Goal: Transaction & Acquisition: Purchase product/service

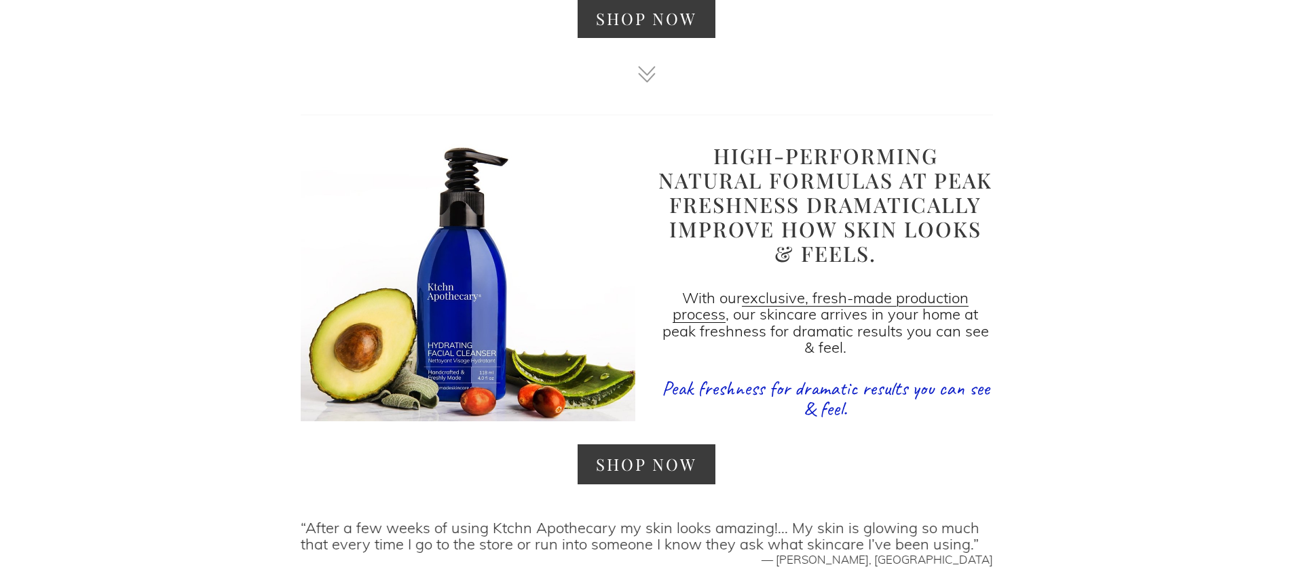
scroll to position [1315, 0]
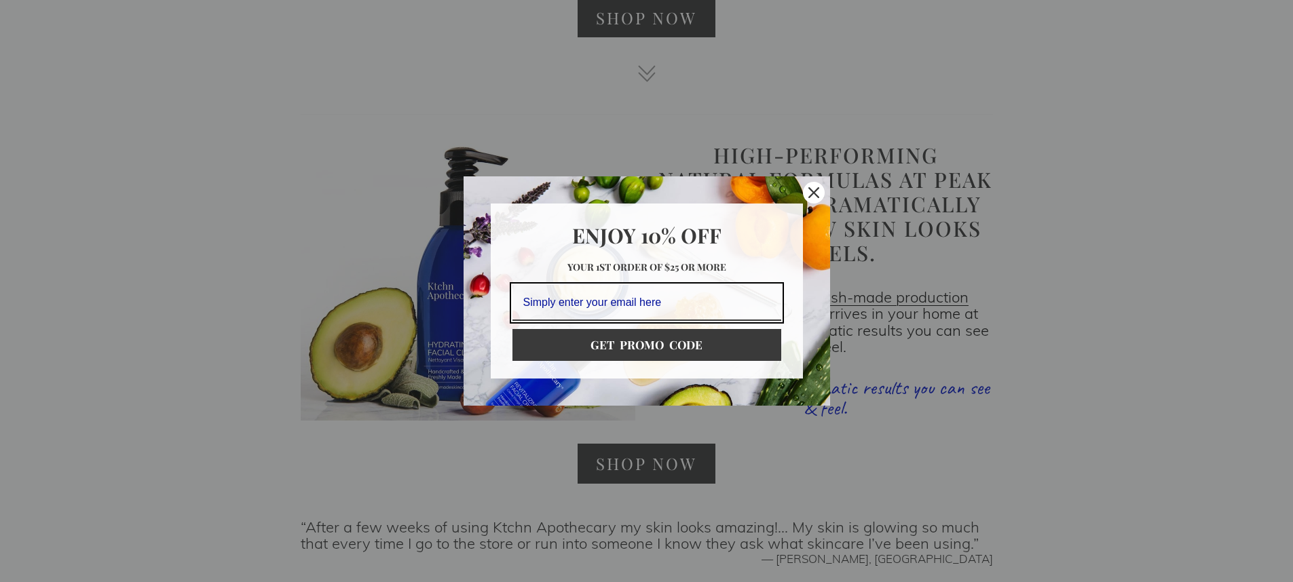
click at [813, 191] on icon "close icon" at bounding box center [814, 192] width 11 height 11
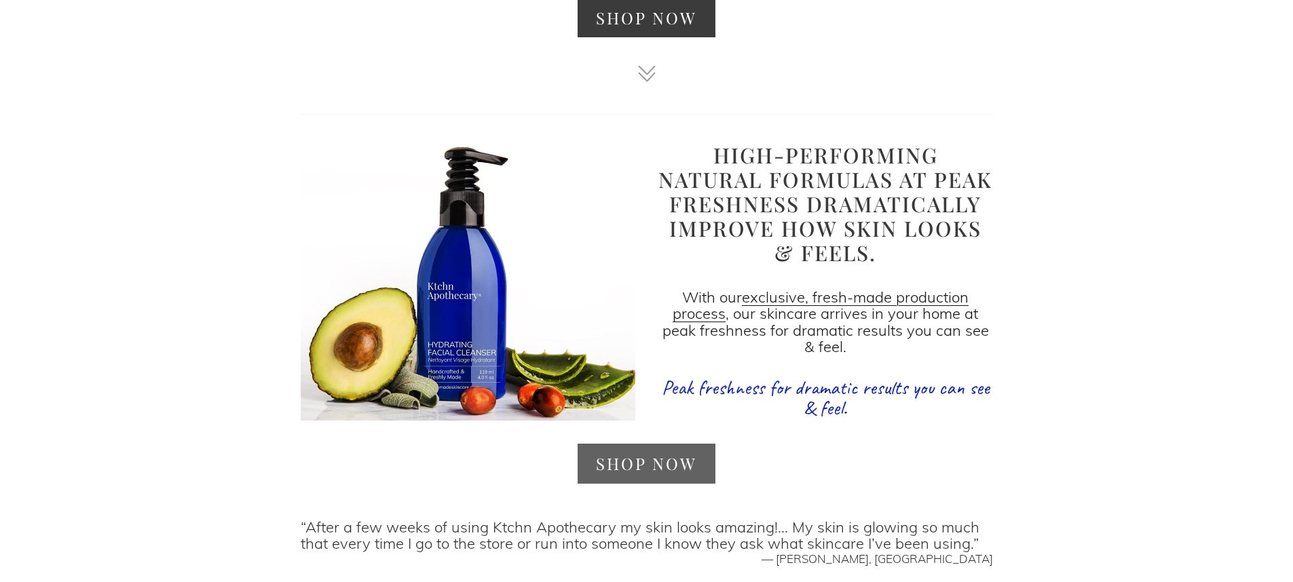
click at [665, 469] on link "SHOP NOW" at bounding box center [647, 464] width 138 height 40
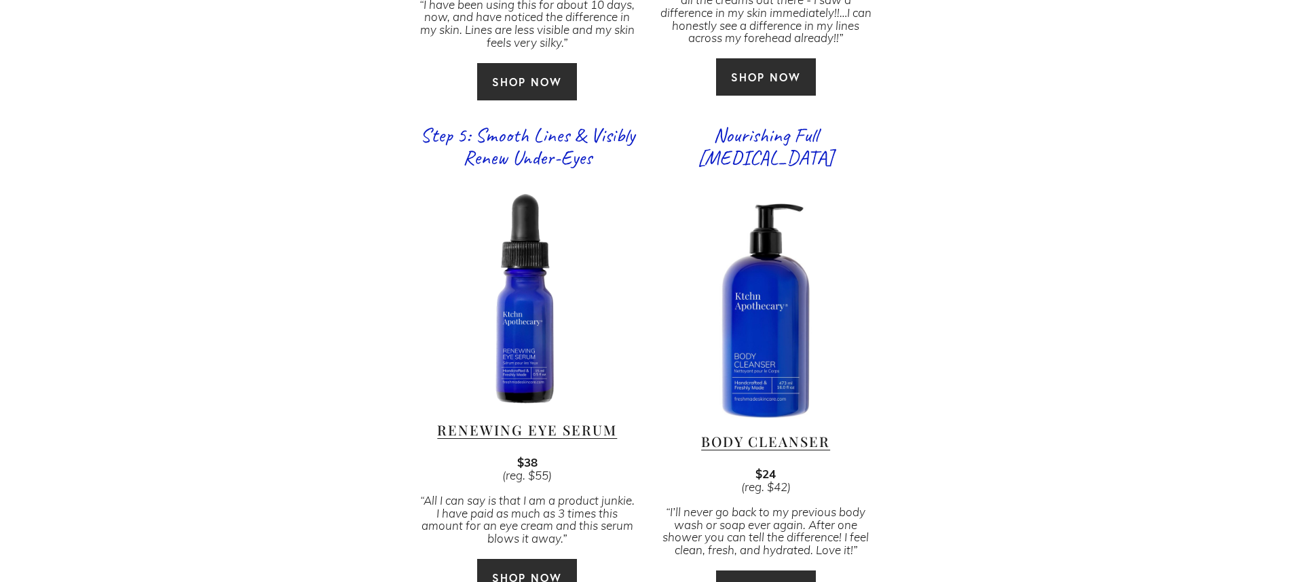
scroll to position [1911, 0]
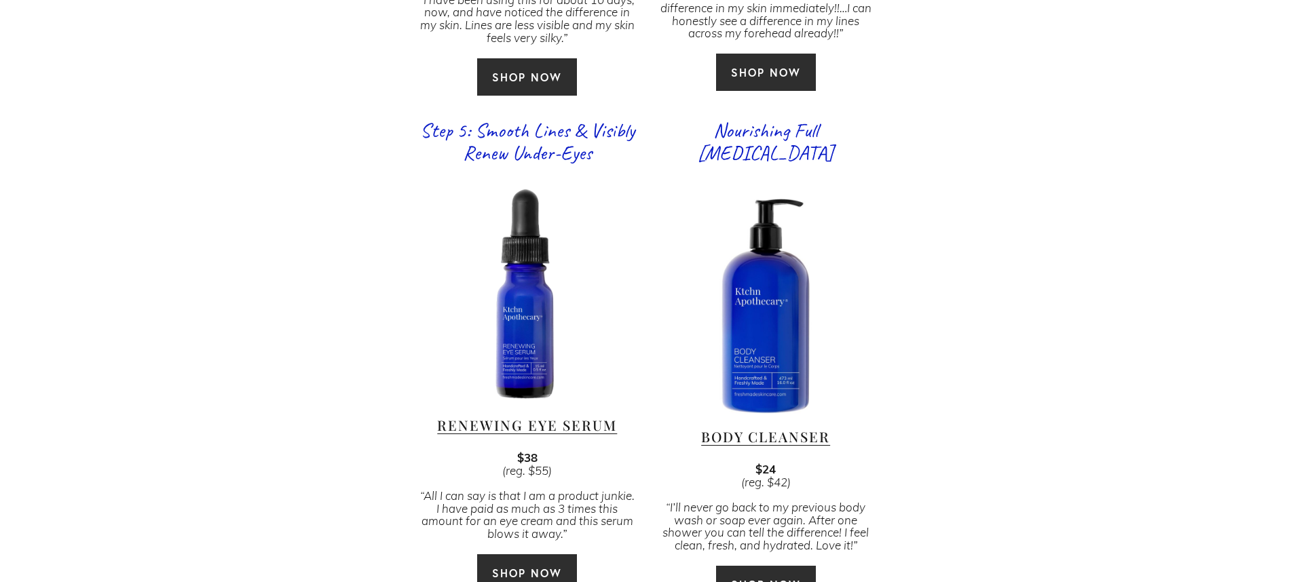
click at [758, 565] on link "SHOP NOW" at bounding box center [766, 584] width 101 height 39
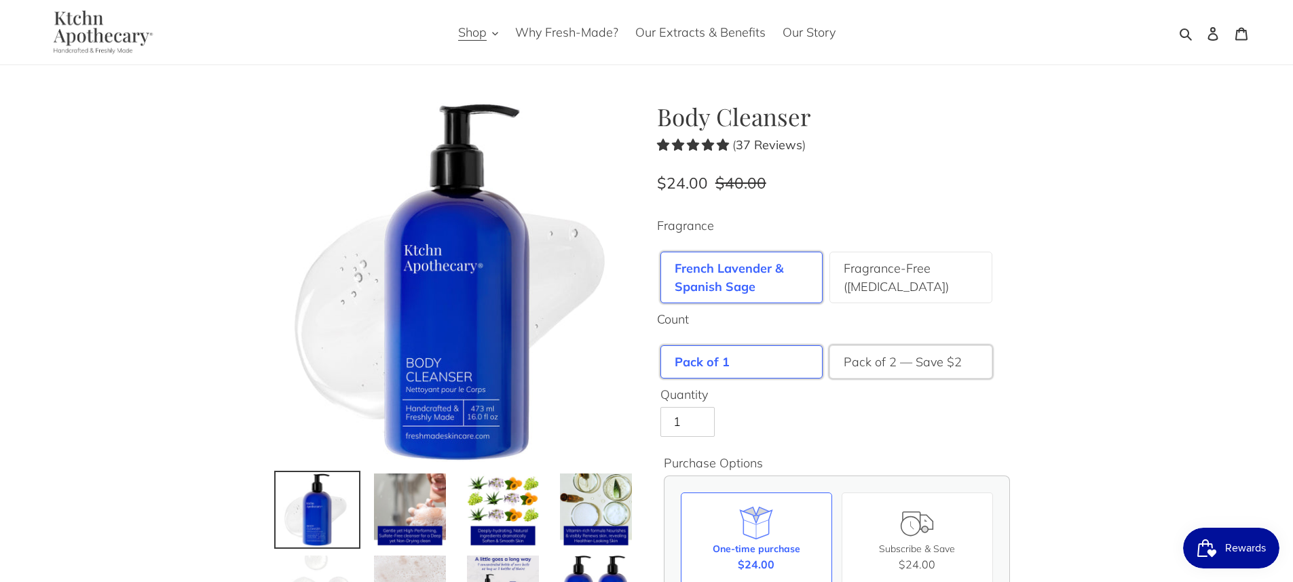
click at [904, 357] on label "Pack of 2 — Save $2" at bounding box center [903, 362] width 118 height 18
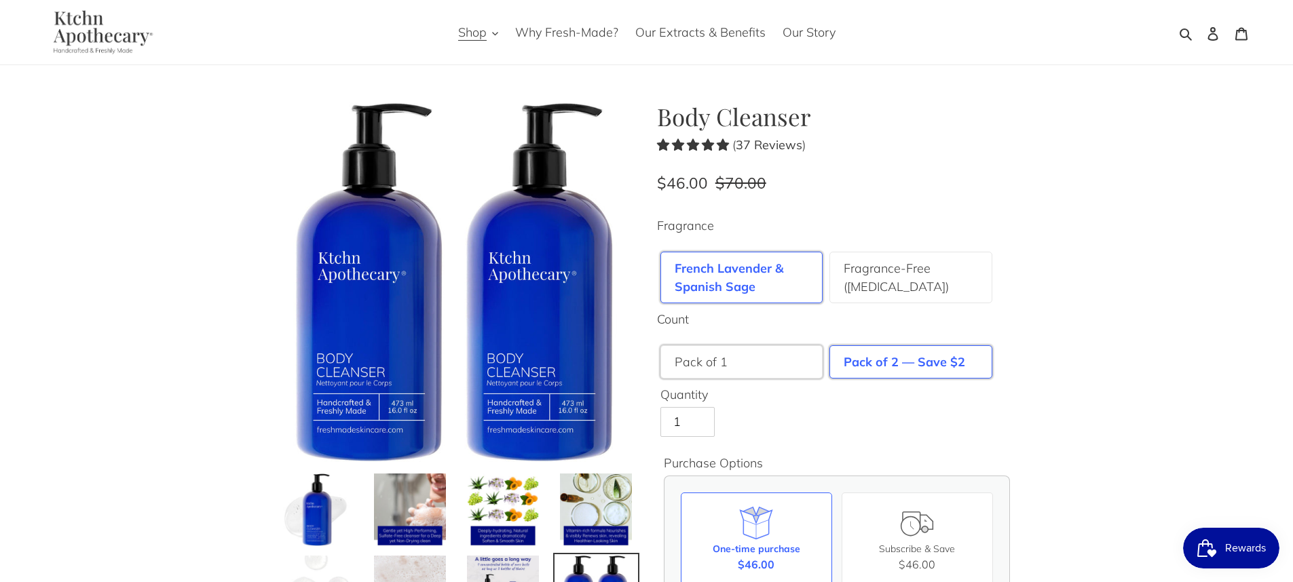
click at [737, 366] on div "Pack of 1" at bounding box center [742, 362] width 163 height 33
